Goal: Find specific page/section: Find specific page/section

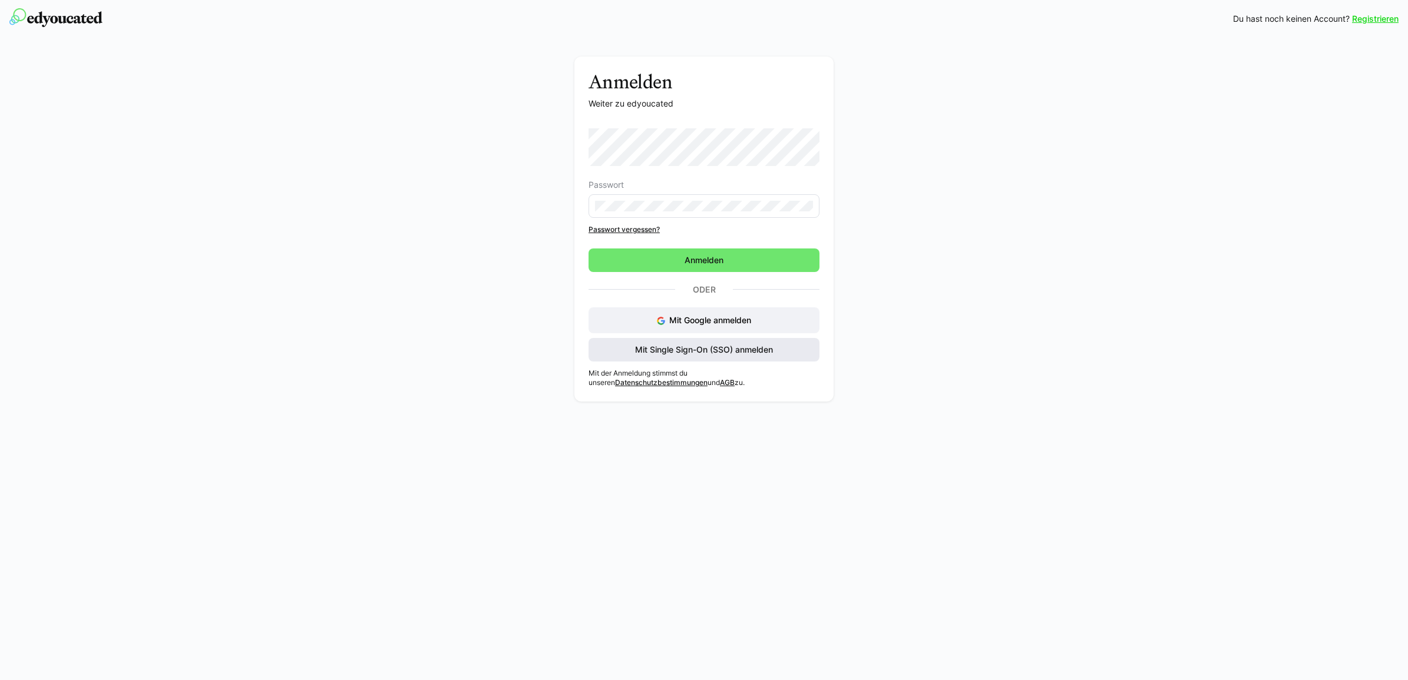
click at [710, 355] on span "Mit Single Sign-On (SSO) anmelden" at bounding box center [703, 350] width 141 height 12
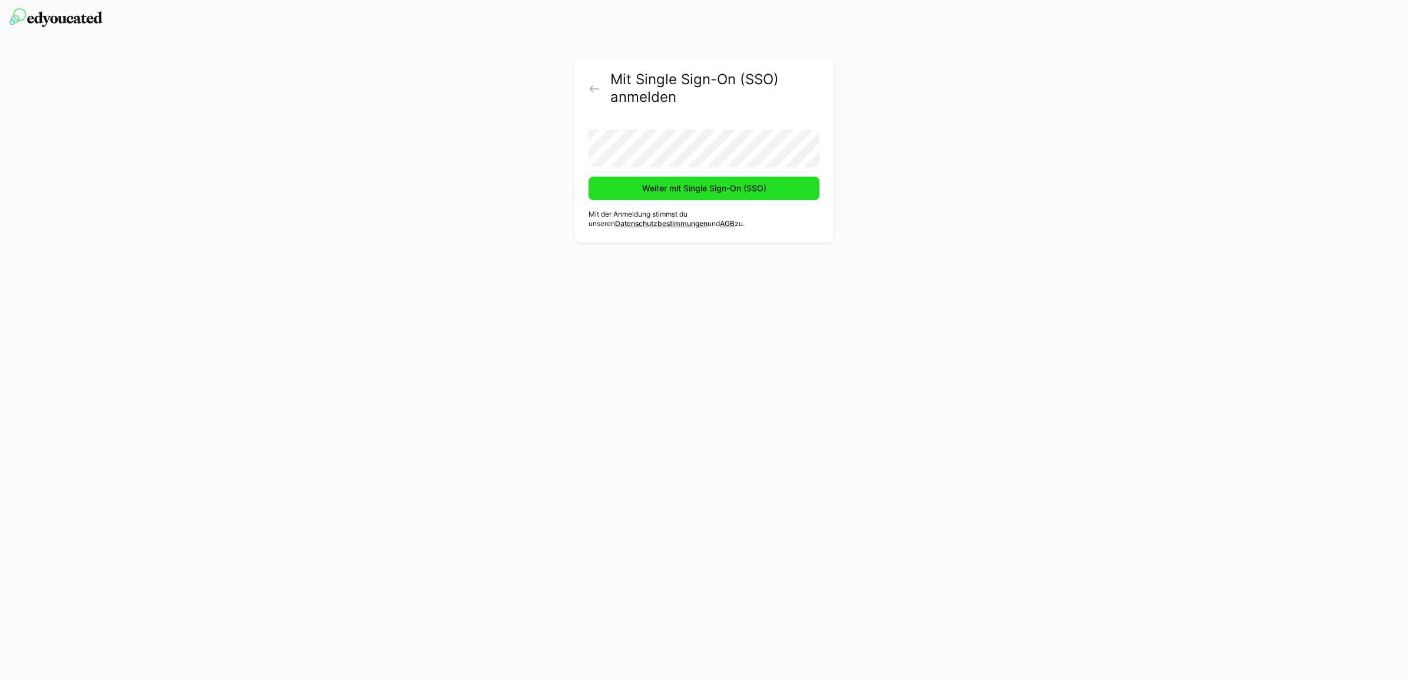
click at [604, 189] on span "Weiter mit Single Sign-On (SSO)" at bounding box center [703, 189] width 231 height 24
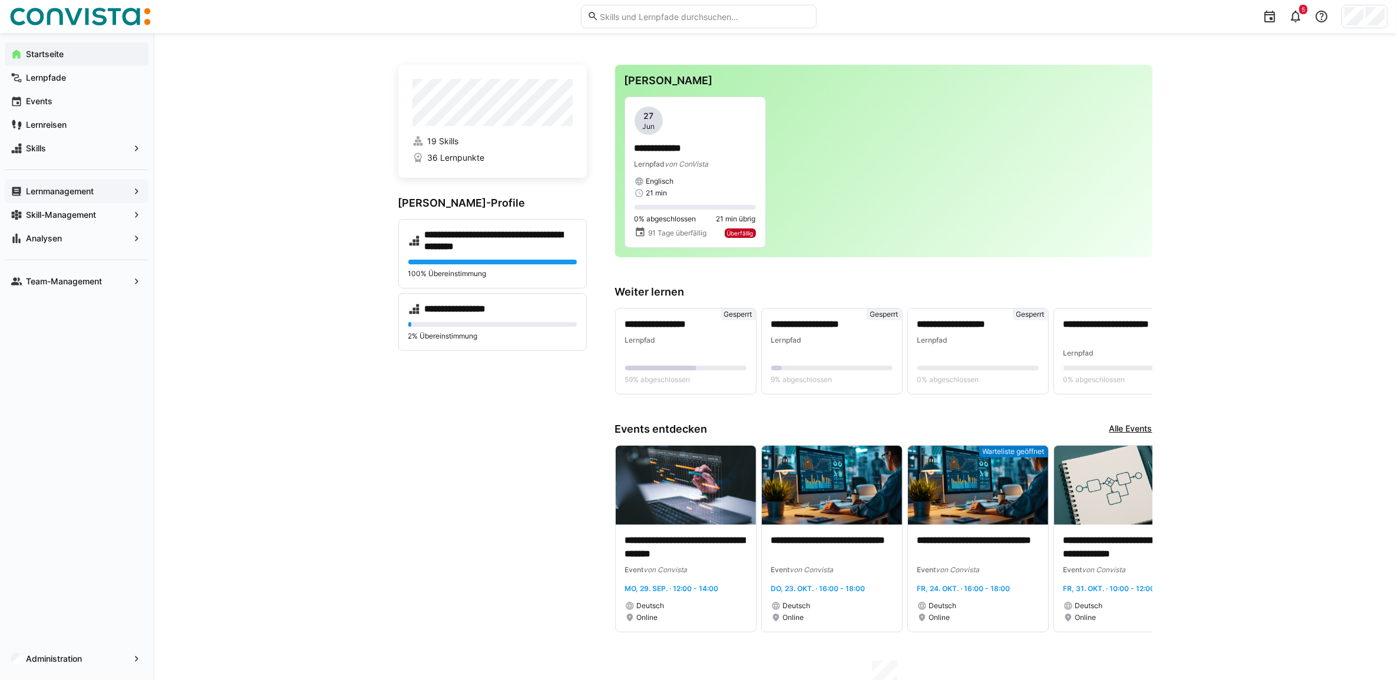
click at [95, 187] on span "Lernmanagement" at bounding box center [76, 192] width 105 height 12
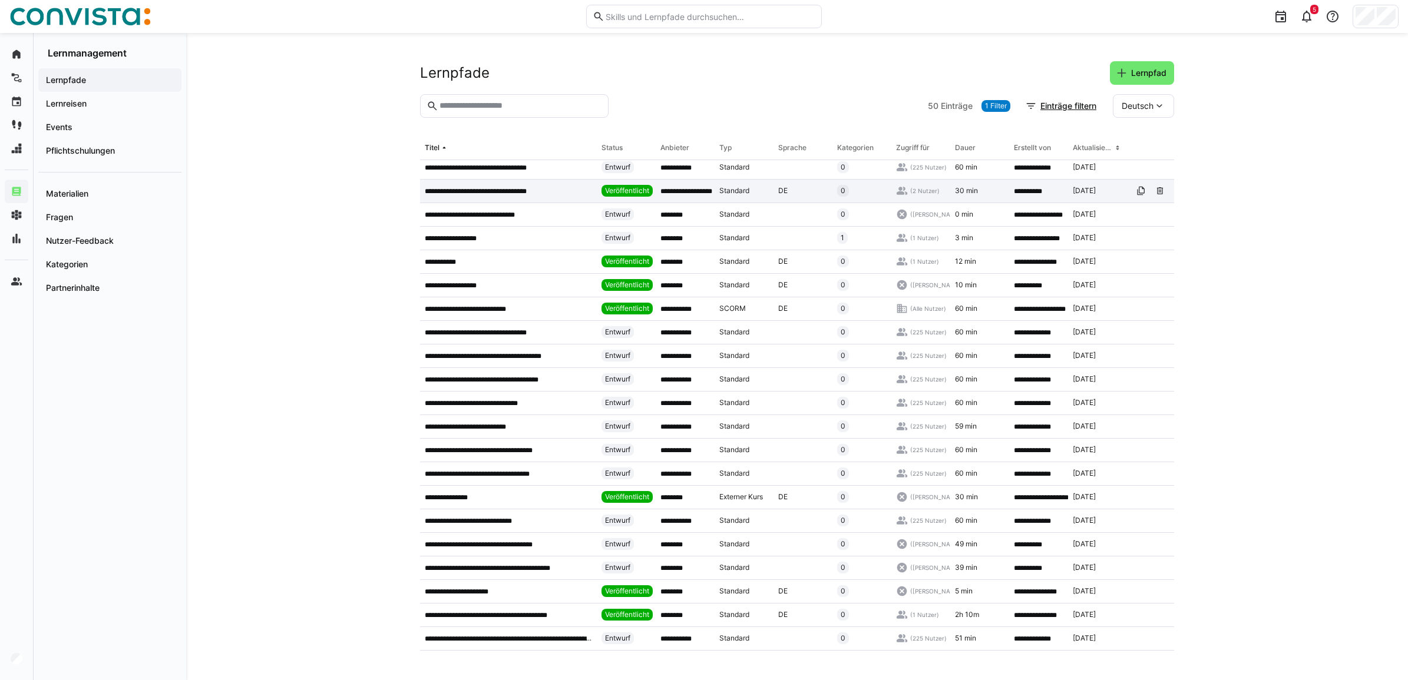
scroll to position [147, 0]
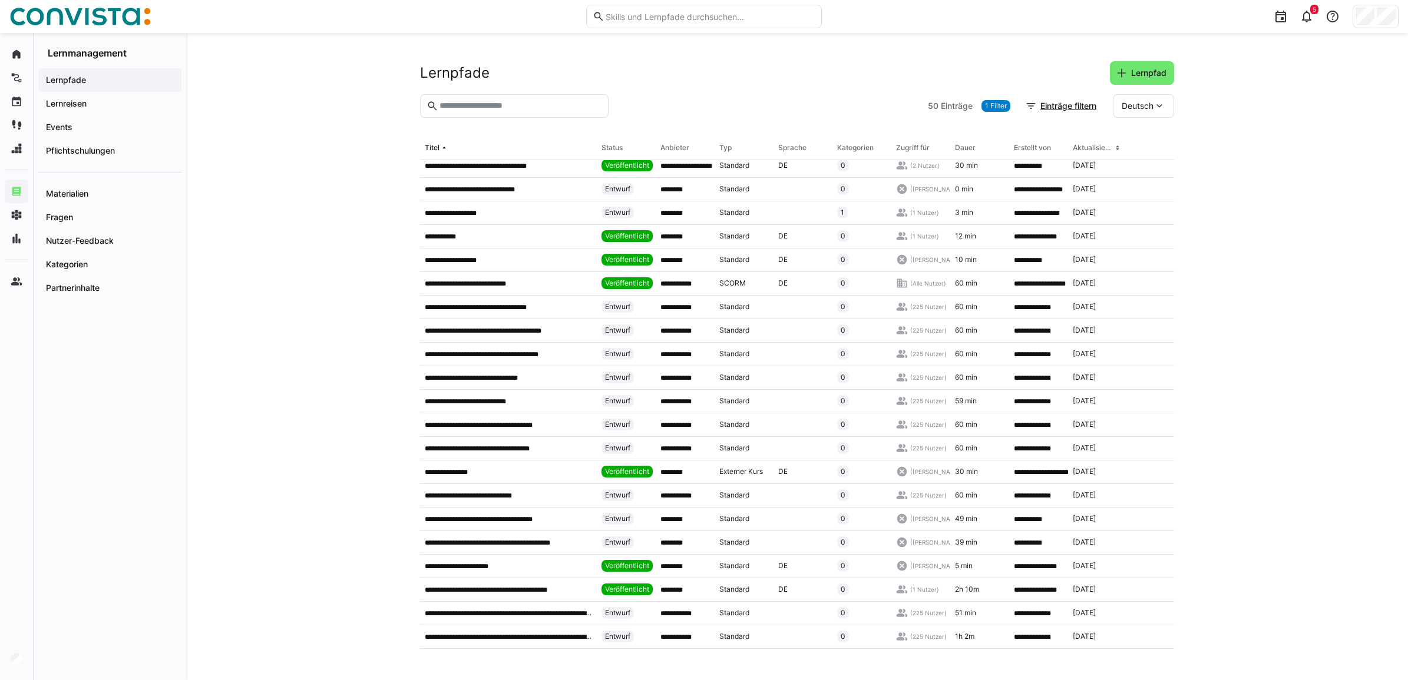
click at [495, 107] on input "text" at bounding box center [520, 106] width 164 height 11
type input "*****"
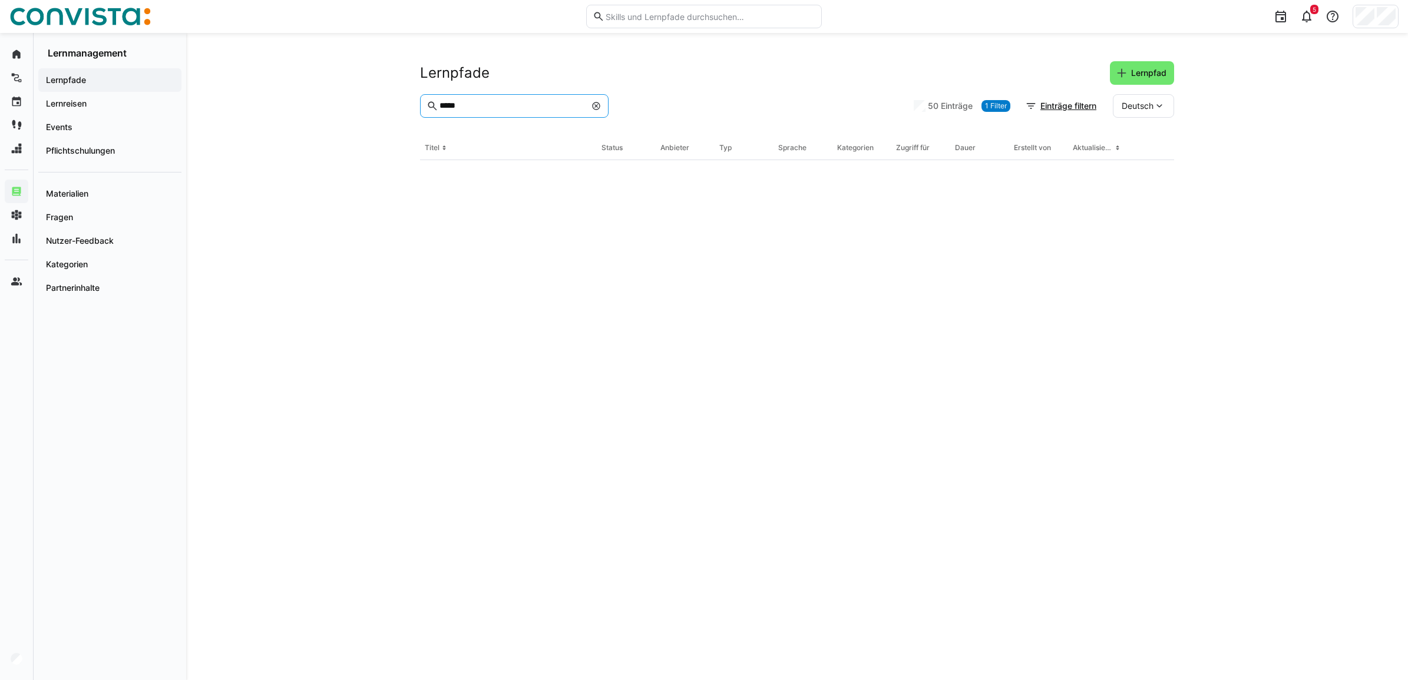
scroll to position [0, 0]
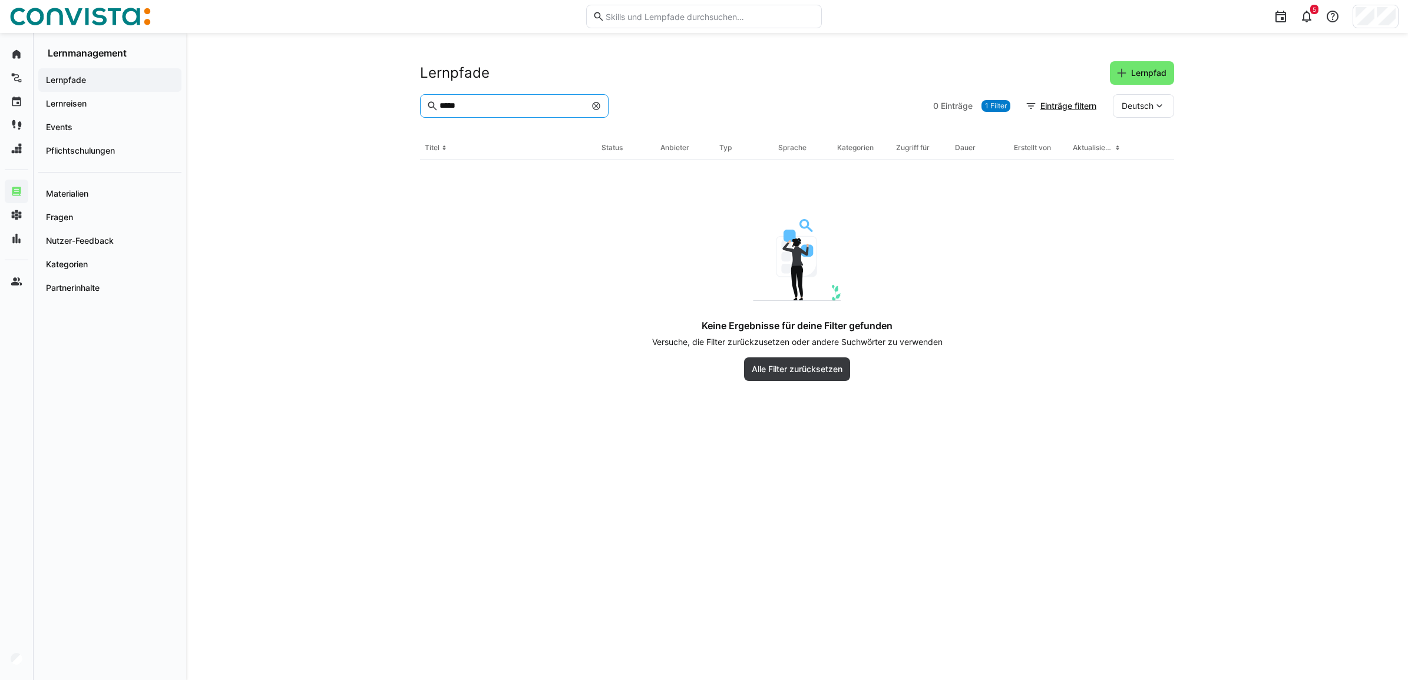
click at [595, 107] on eds-icon at bounding box center [595, 105] width 9 height 9
